Goal: Find contact information: Find contact information

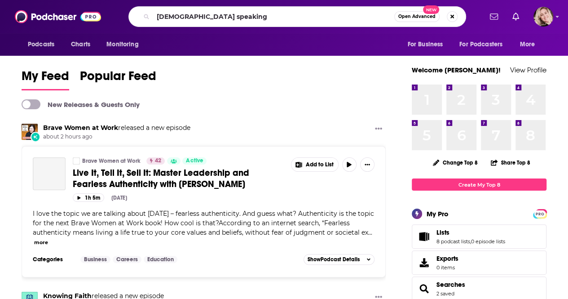
type input "[DEMOGRAPHIC_DATA] speaking"
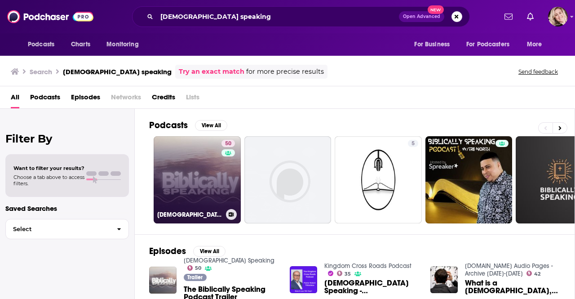
click at [169, 160] on link "50 [DEMOGRAPHIC_DATA] Speaking" at bounding box center [197, 179] width 87 height 87
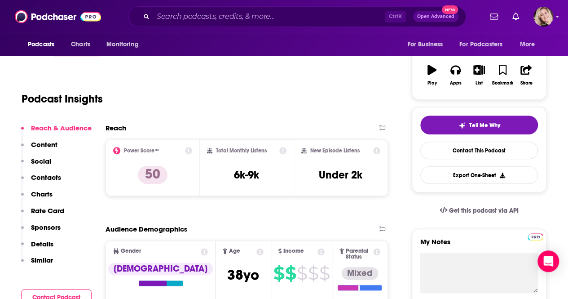
scroll to position [141, 0]
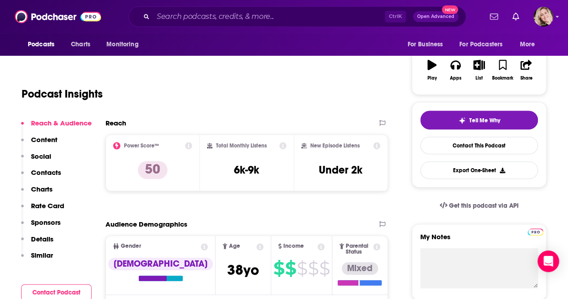
click at [47, 173] on p "Contacts" at bounding box center [46, 172] width 30 height 9
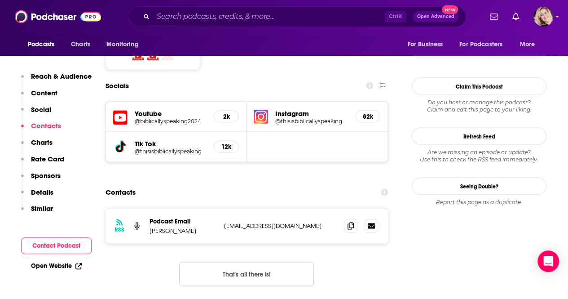
scroll to position [771, 0]
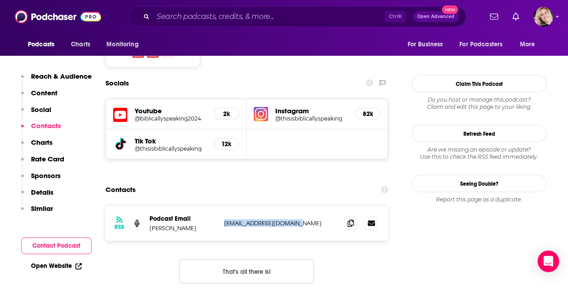
drag, startPoint x: 294, startPoint y: 168, endPoint x: 225, endPoint y: 170, distance: 69.7
click at [225, 219] on p "[EMAIL_ADDRESS][DOMAIN_NAME]" at bounding box center [280, 223] width 113 height 8
copy p "[EMAIL_ADDRESS][DOMAIN_NAME]"
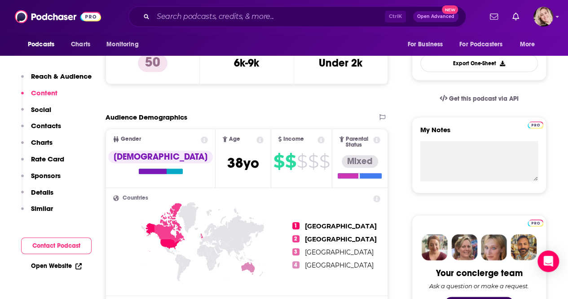
scroll to position [0, 0]
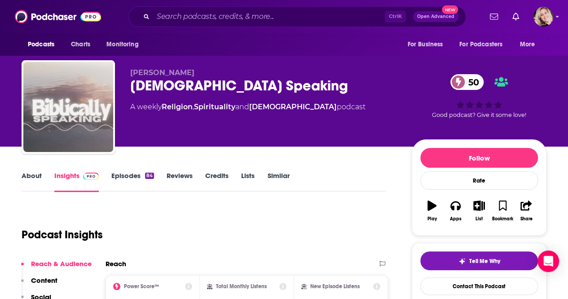
click at [25, 177] on link "About" at bounding box center [32, 181] width 20 height 21
